Goal: Information Seeking & Learning: Learn about a topic

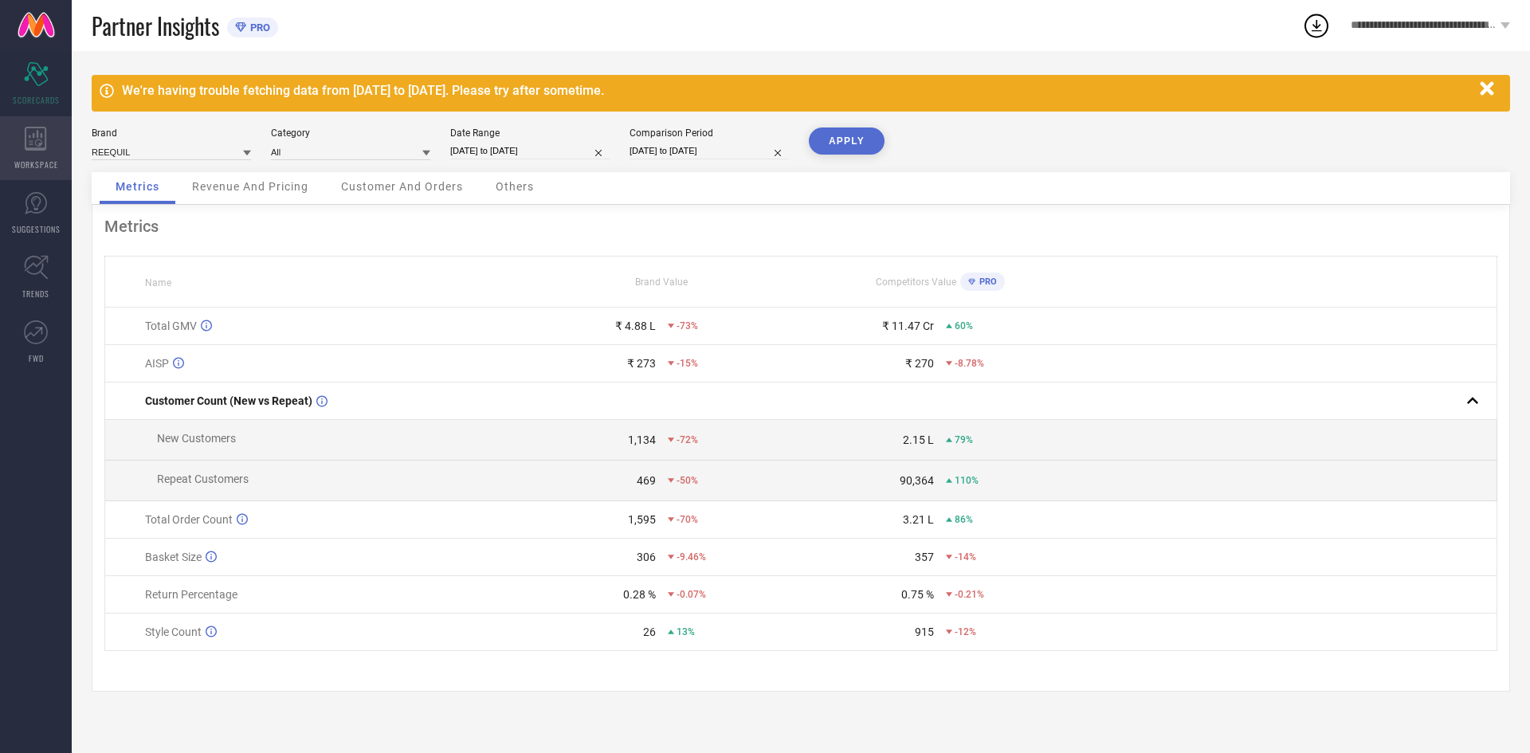
click at [29, 156] on div "WORKSPACE" at bounding box center [36, 148] width 72 height 64
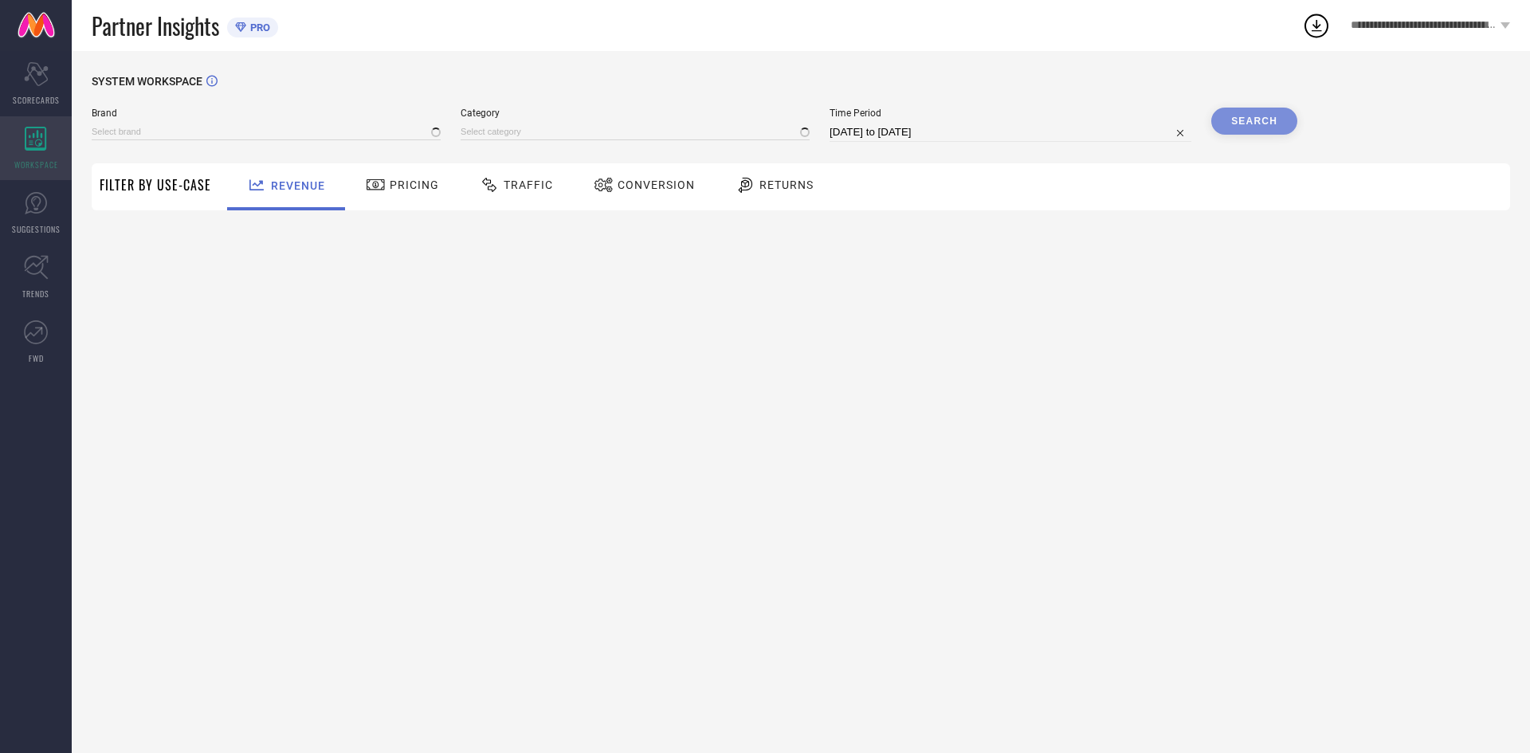
type input "REEQUIL"
type input "All"
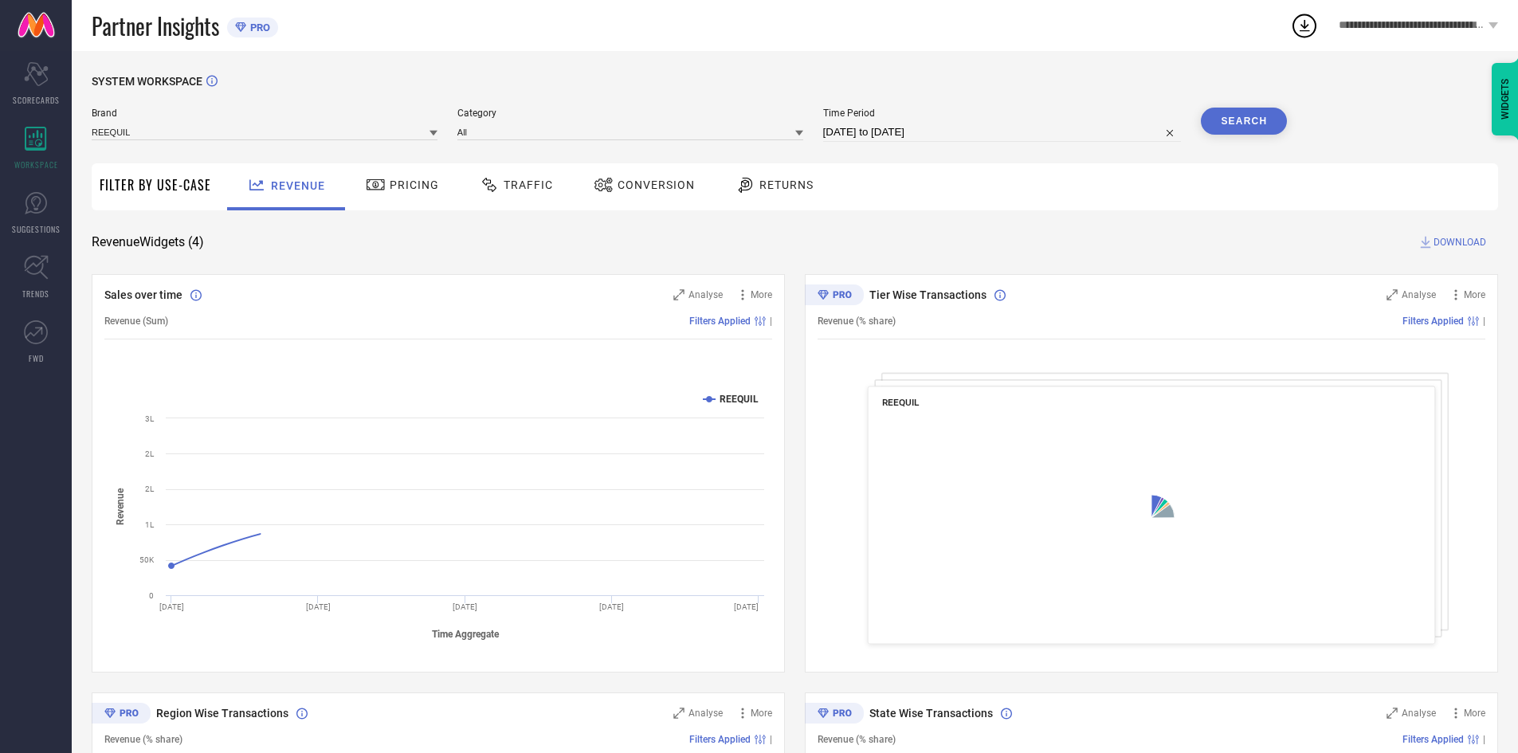
click at [535, 189] on span "Traffic" at bounding box center [528, 184] width 49 height 13
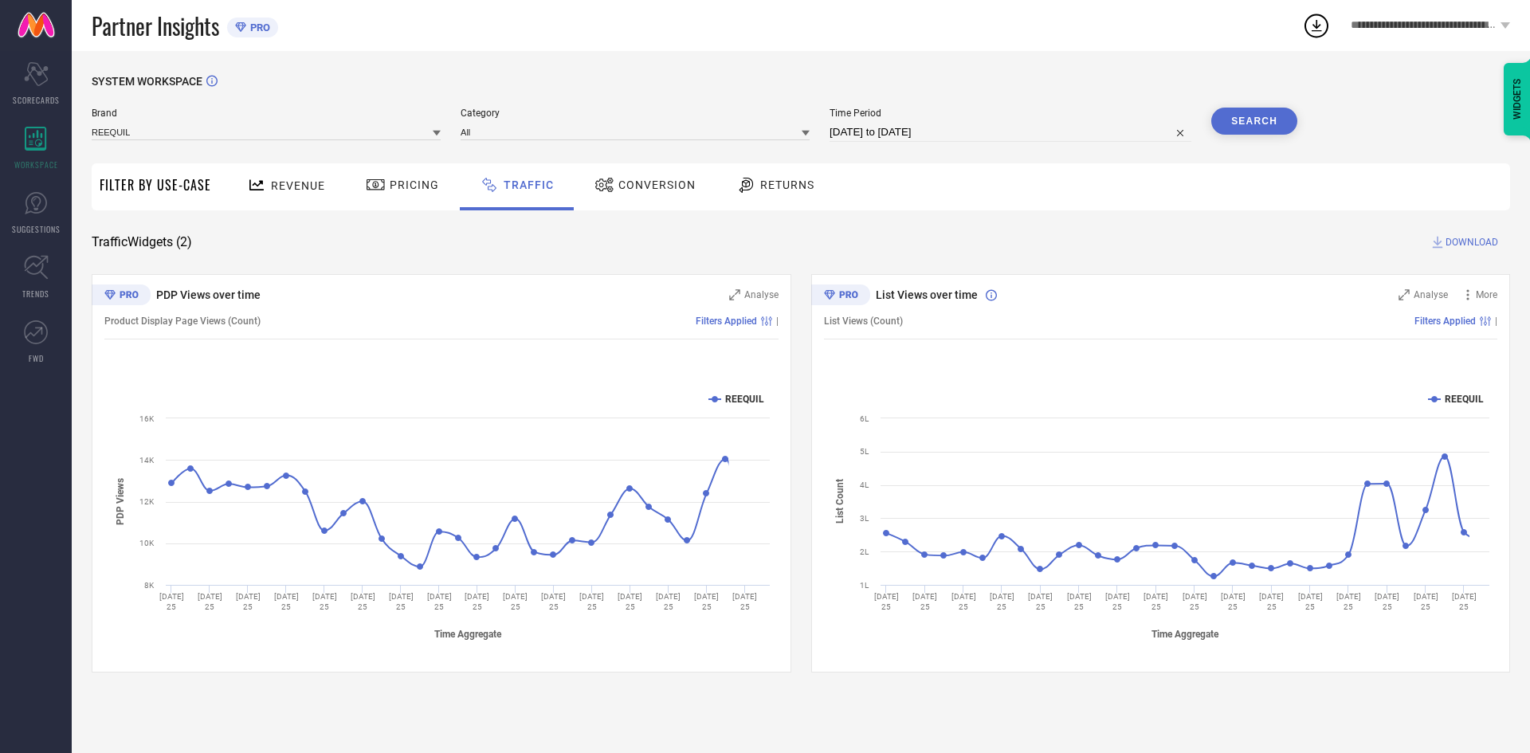
click at [666, 188] on span "Conversion" at bounding box center [656, 184] width 77 height 13
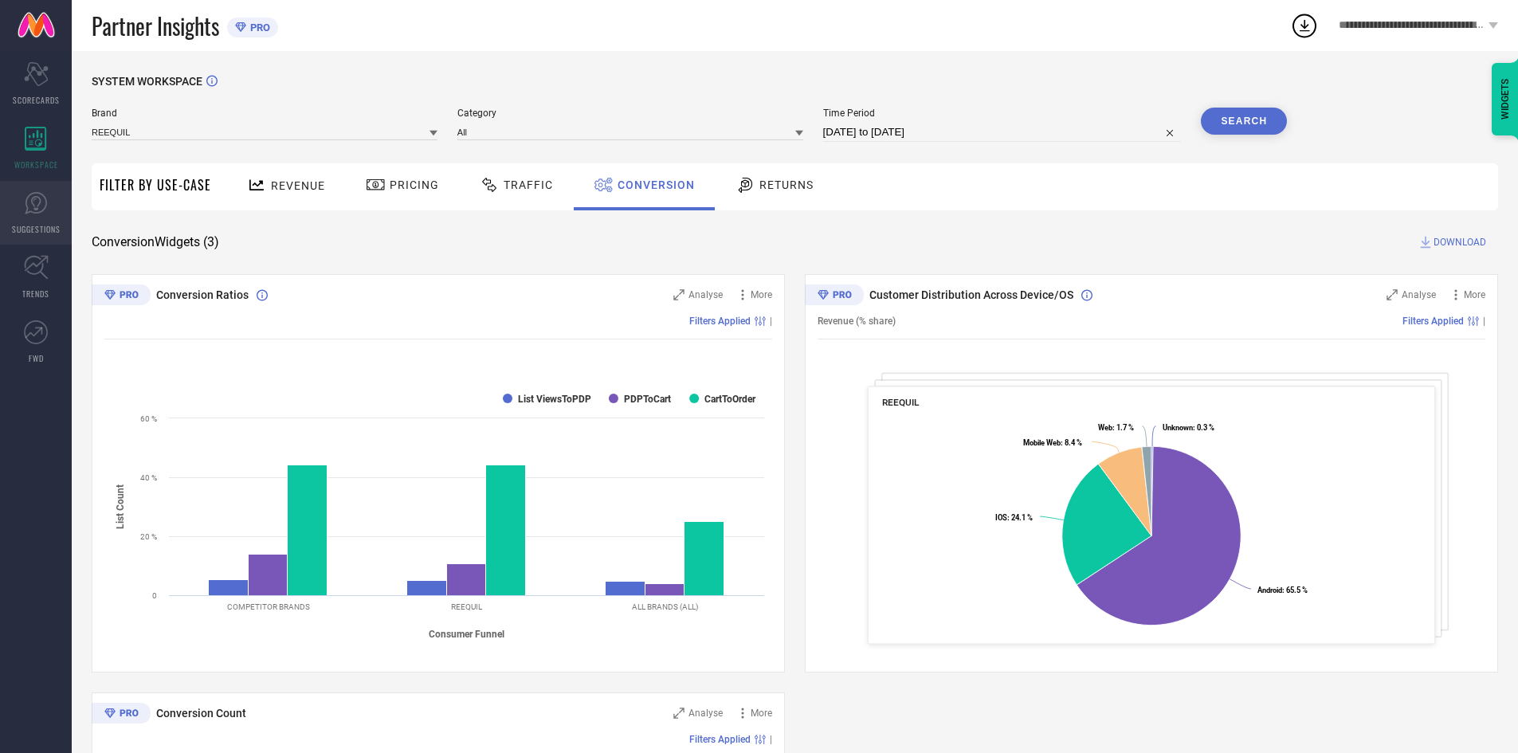
click at [33, 217] on link "SUGGESTIONS" at bounding box center [36, 213] width 72 height 64
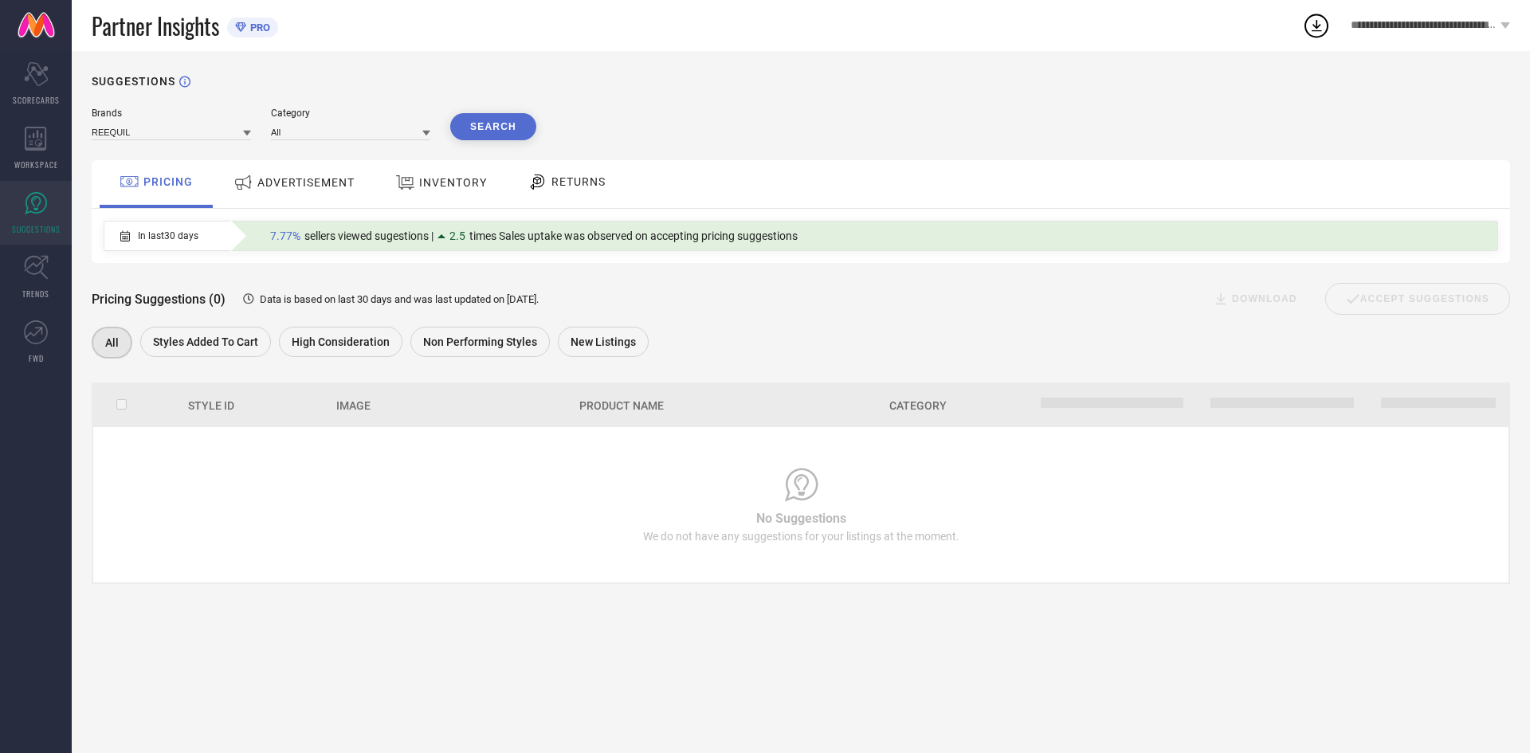
click at [324, 184] on span "ADVERTISEMENT" at bounding box center [305, 182] width 97 height 13
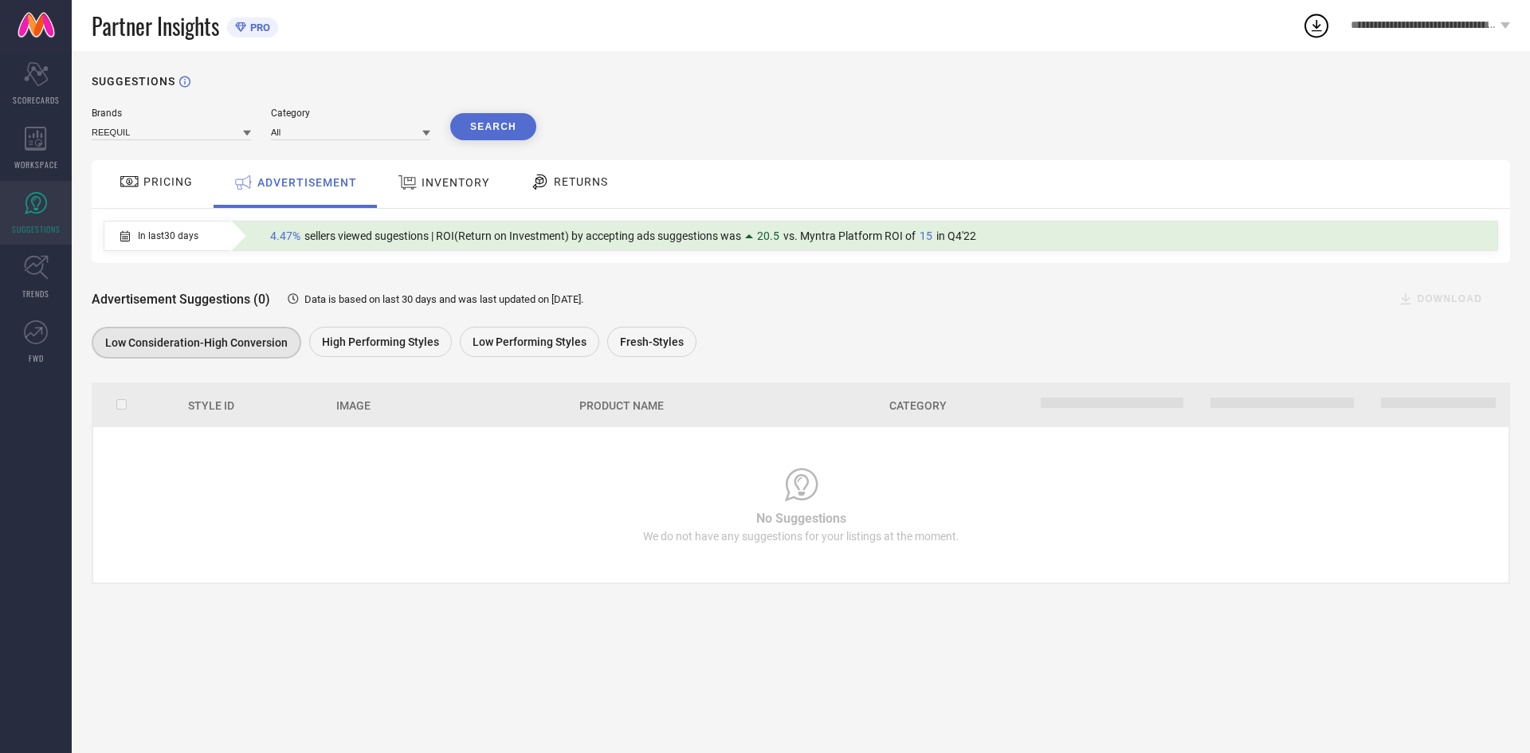
click at [453, 188] on span "INVENTORY" at bounding box center [455, 182] width 68 height 13
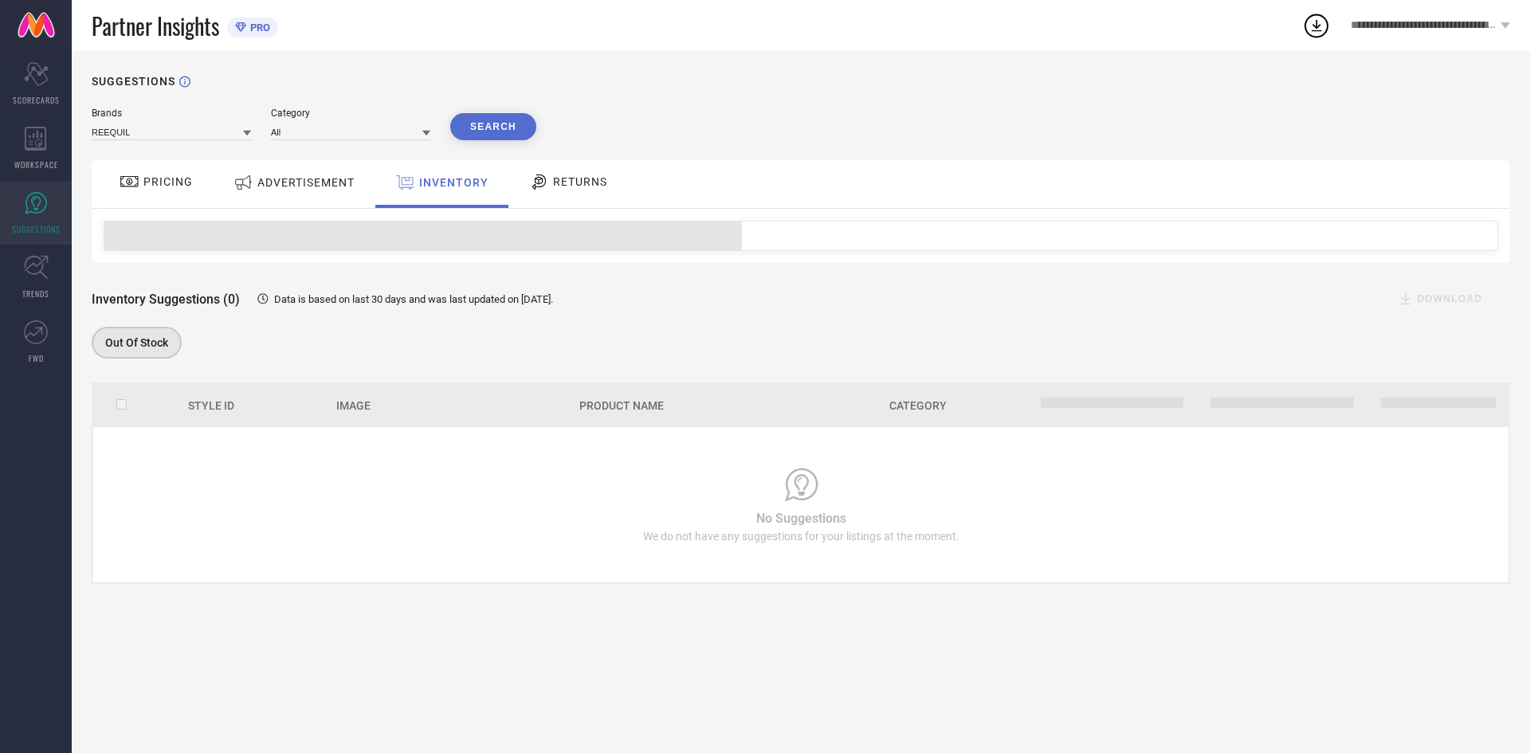
click at [592, 192] on div "RETURNS" at bounding box center [568, 181] width 86 height 27
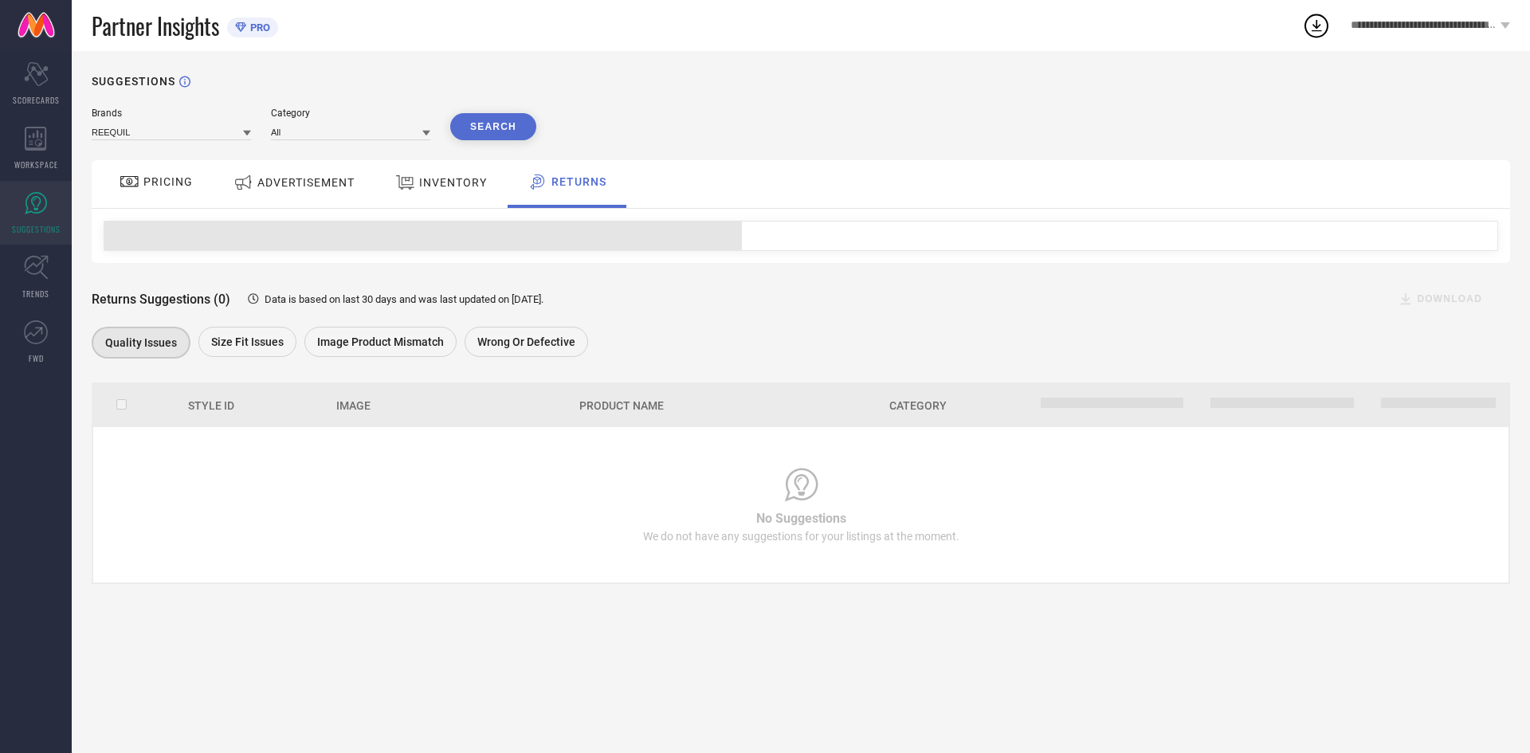
click at [139, 172] on div "PRICING" at bounding box center [156, 181] width 81 height 27
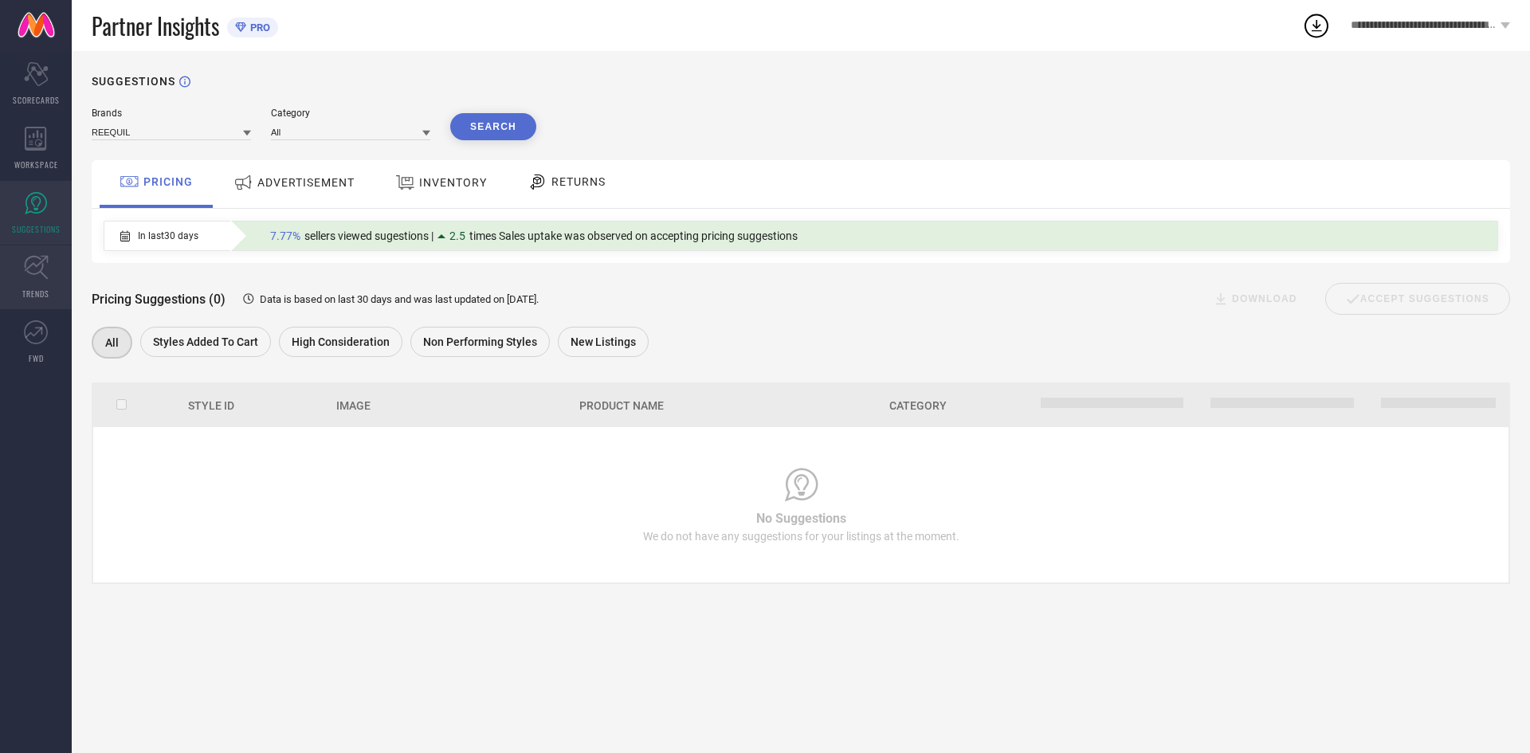
click at [47, 288] on span "TRENDS" at bounding box center [35, 294] width 27 height 12
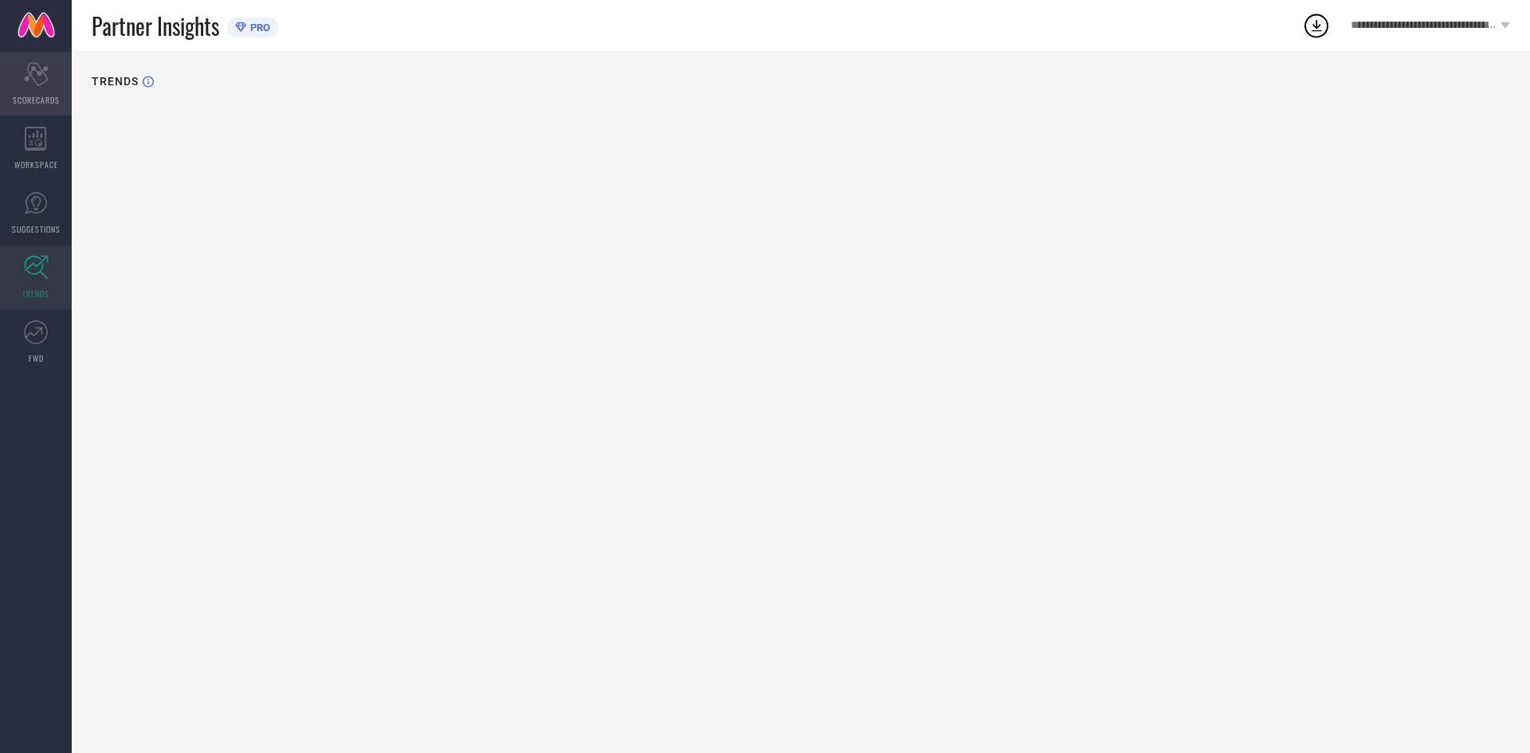
click at [33, 66] on icon at bounding box center [36, 74] width 24 height 24
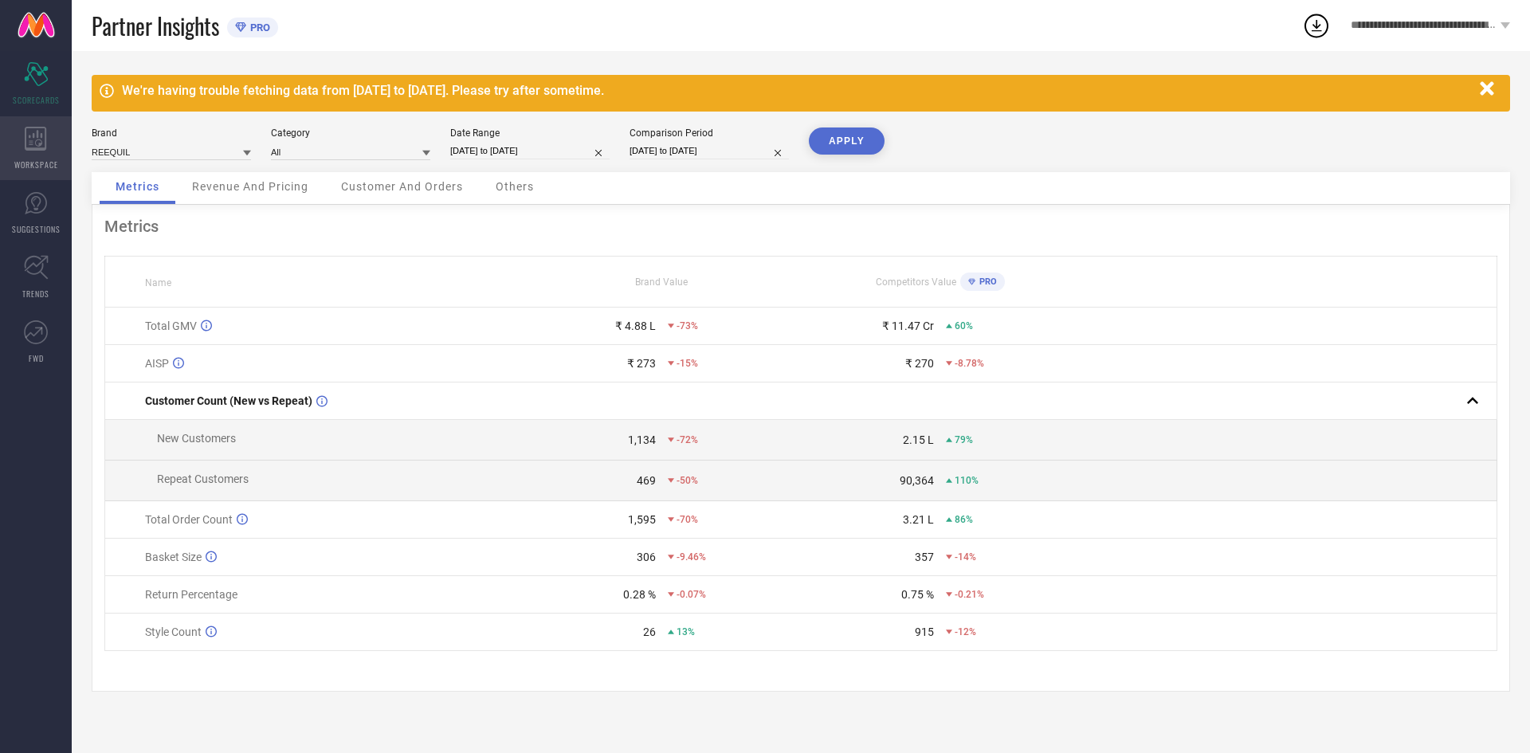
click at [63, 144] on div "WORKSPACE" at bounding box center [36, 148] width 72 height 64
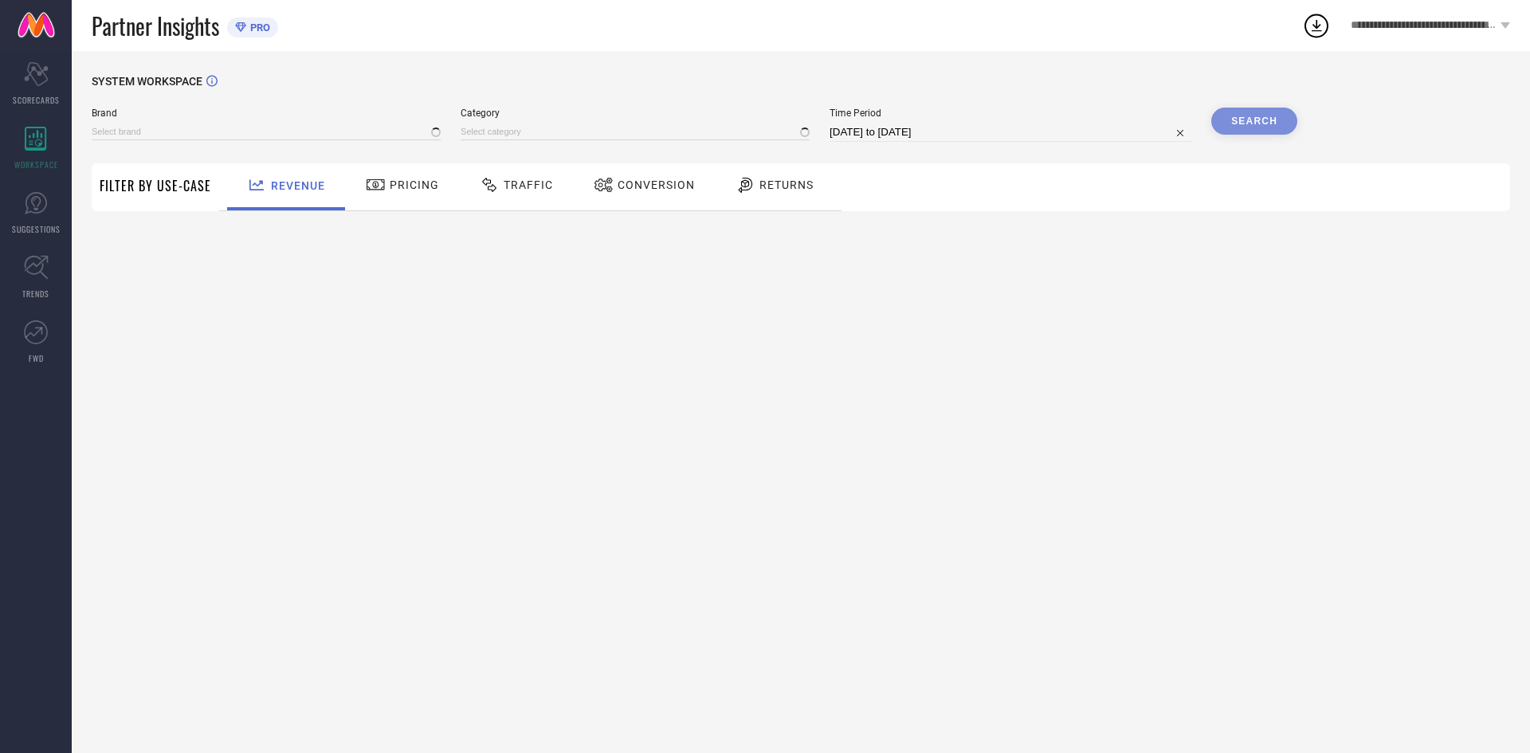
type input "REEQUIL"
type input "All"
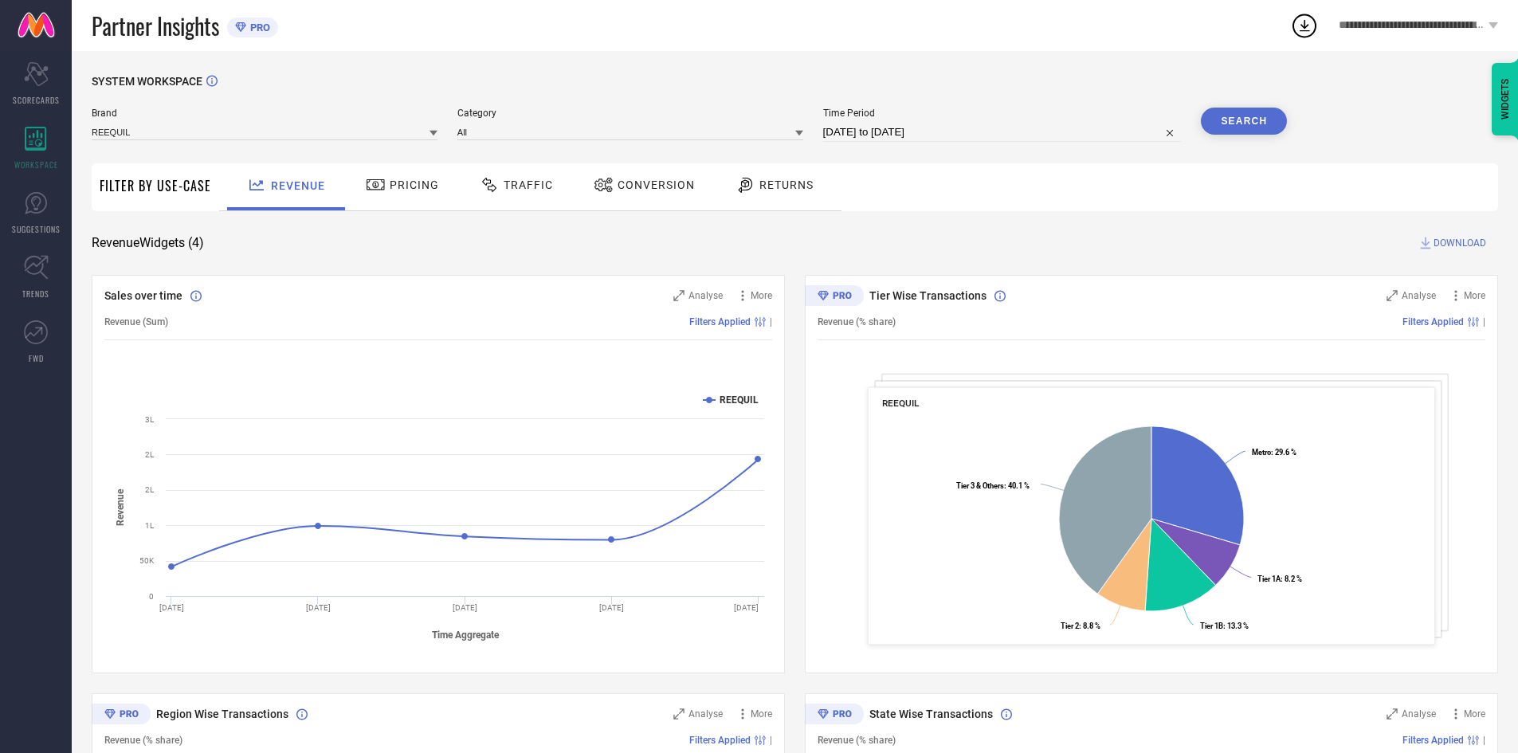
click at [505, 189] on span "Traffic" at bounding box center [528, 184] width 49 height 13
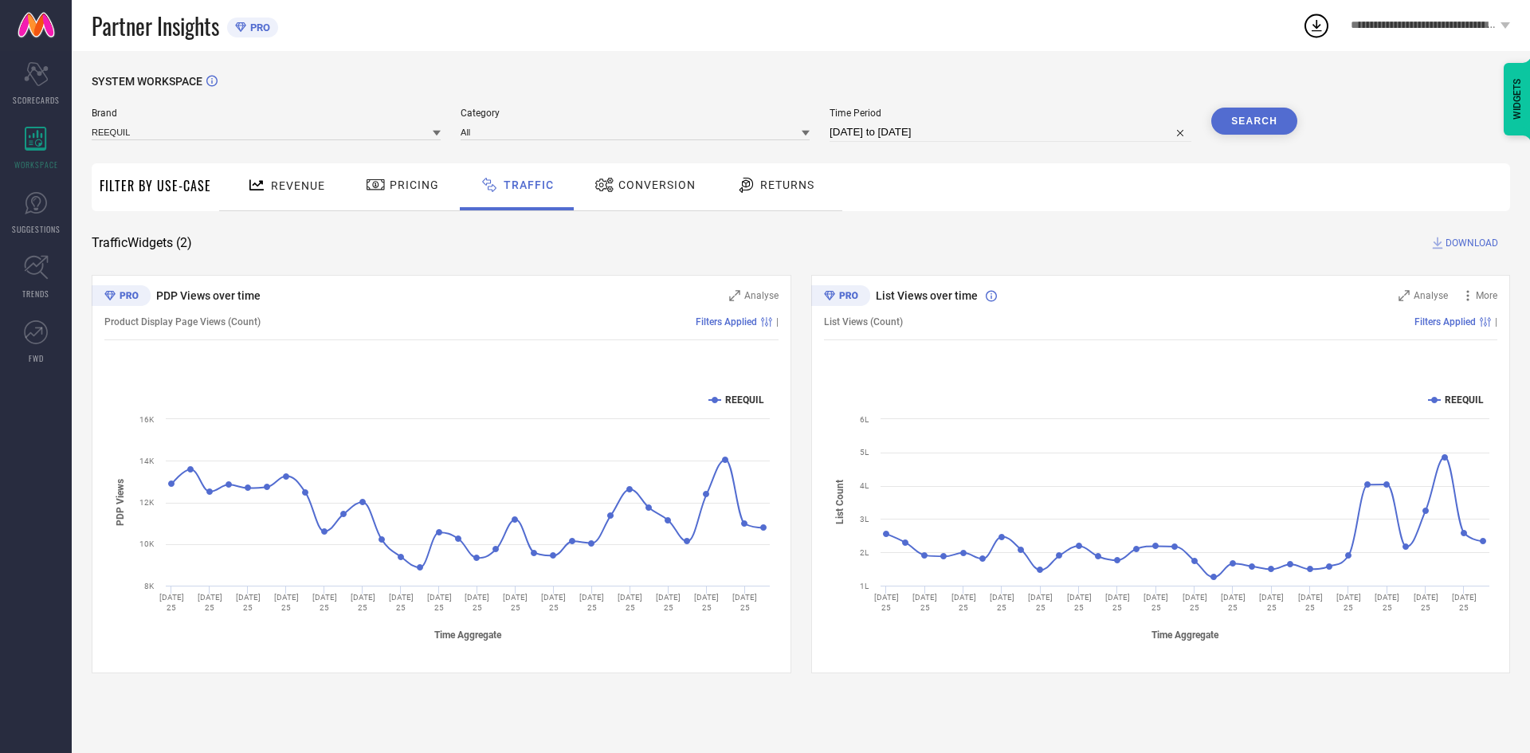
click at [423, 186] on span "Pricing" at bounding box center [414, 184] width 49 height 13
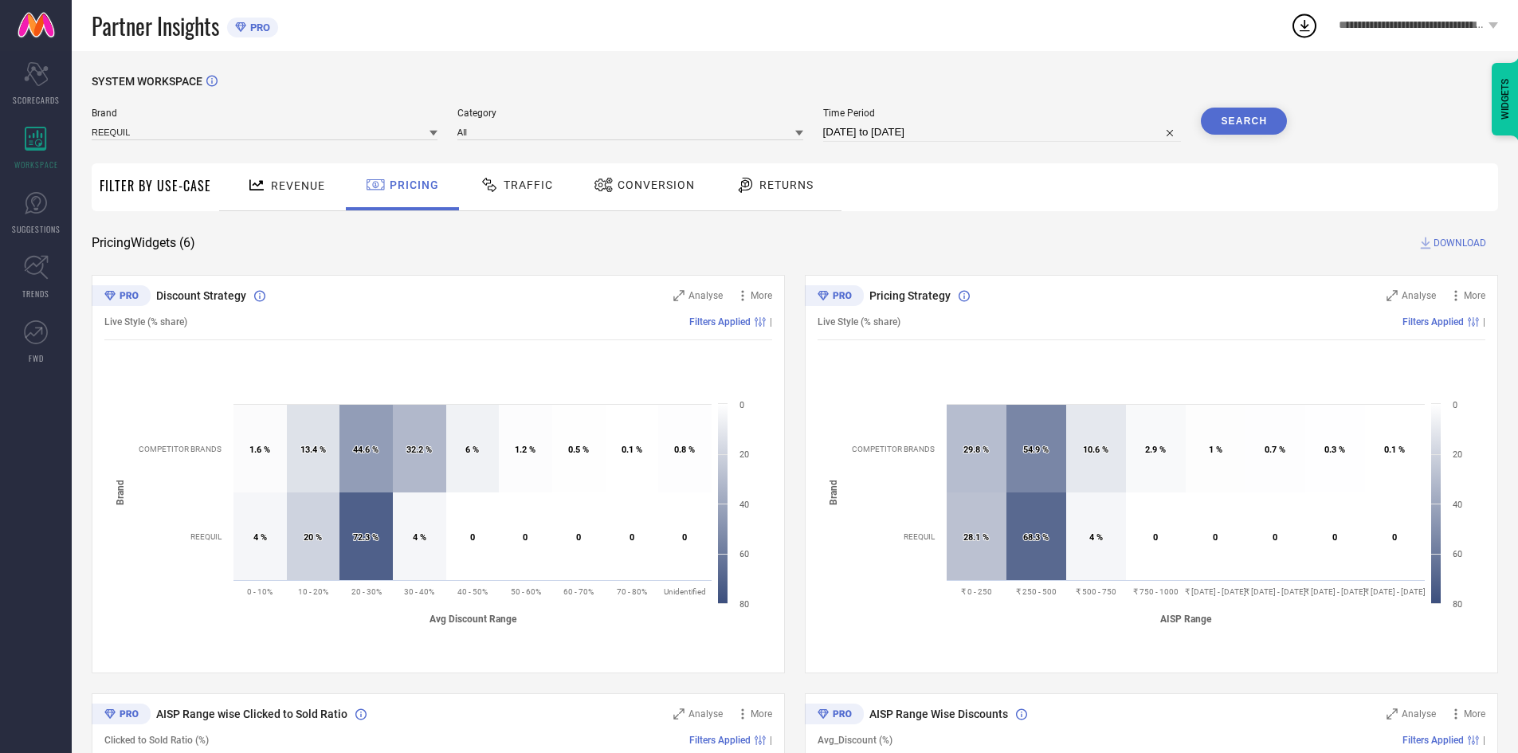
click at [514, 191] on span "Traffic" at bounding box center [528, 184] width 49 height 13
